Goal: Navigation & Orientation: Understand site structure

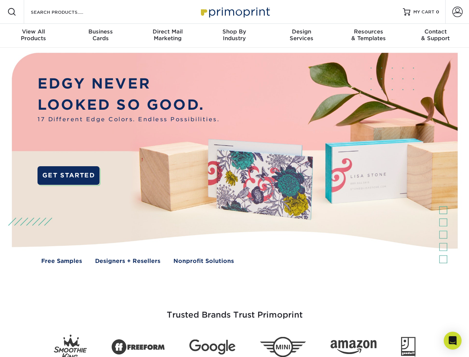
click at [234, 178] on img at bounding box center [234, 164] width 464 height 232
click at [12, 12] on span at bounding box center [11, 11] width 9 height 9
click at [457, 12] on span at bounding box center [457, 12] width 10 height 10
click at [33, 36] on div "View All Products" at bounding box center [33, 34] width 67 height 13
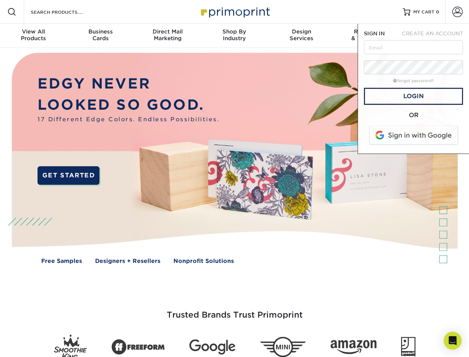
click at [100, 36] on div "Business Cards" at bounding box center [100, 34] width 67 height 13
click at [168, 36] on div "Direct Mail Marketing" at bounding box center [167, 34] width 67 height 13
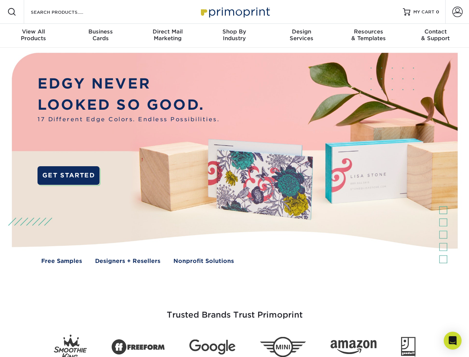
click at [234, 36] on div "Shop By Industry" at bounding box center [234, 34] width 67 height 13
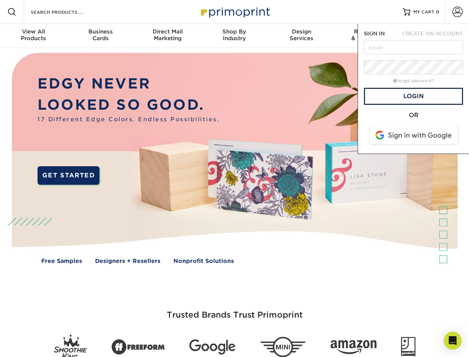
click at [302, 36] on div "Design Services" at bounding box center [301, 34] width 67 height 13
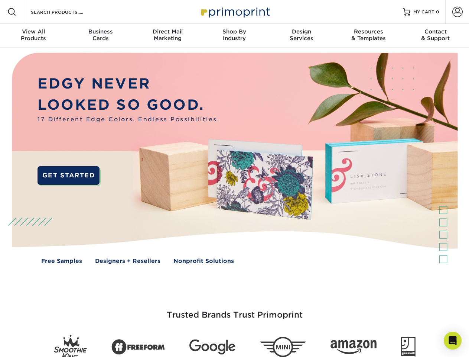
click at [368, 36] on span "SIGN IN" at bounding box center [374, 33] width 21 height 6
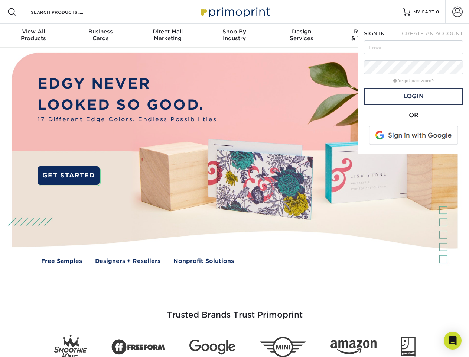
click at [436, 36] on div "Contact & Support" at bounding box center [435, 34] width 67 height 13
